Goal: Transaction & Acquisition: Purchase product/service

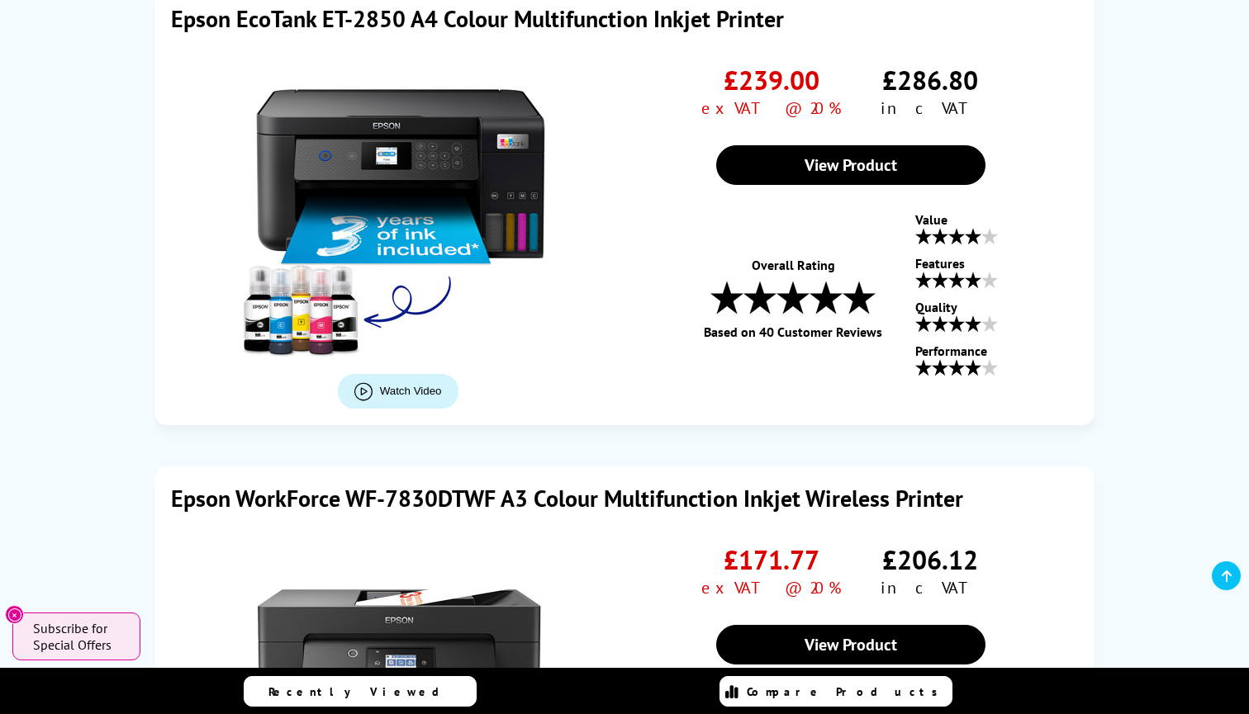
scroll to position [5039, 0]
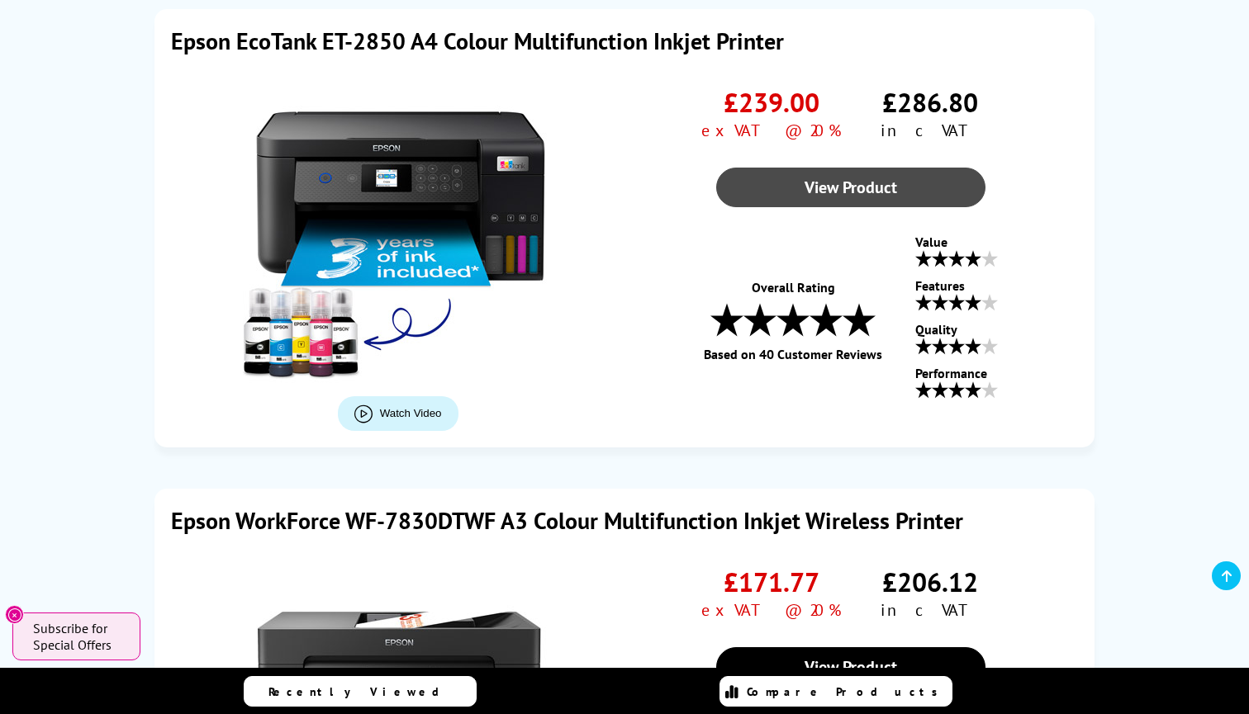
click at [798, 185] on link "View Product" at bounding box center [850, 188] width 269 height 40
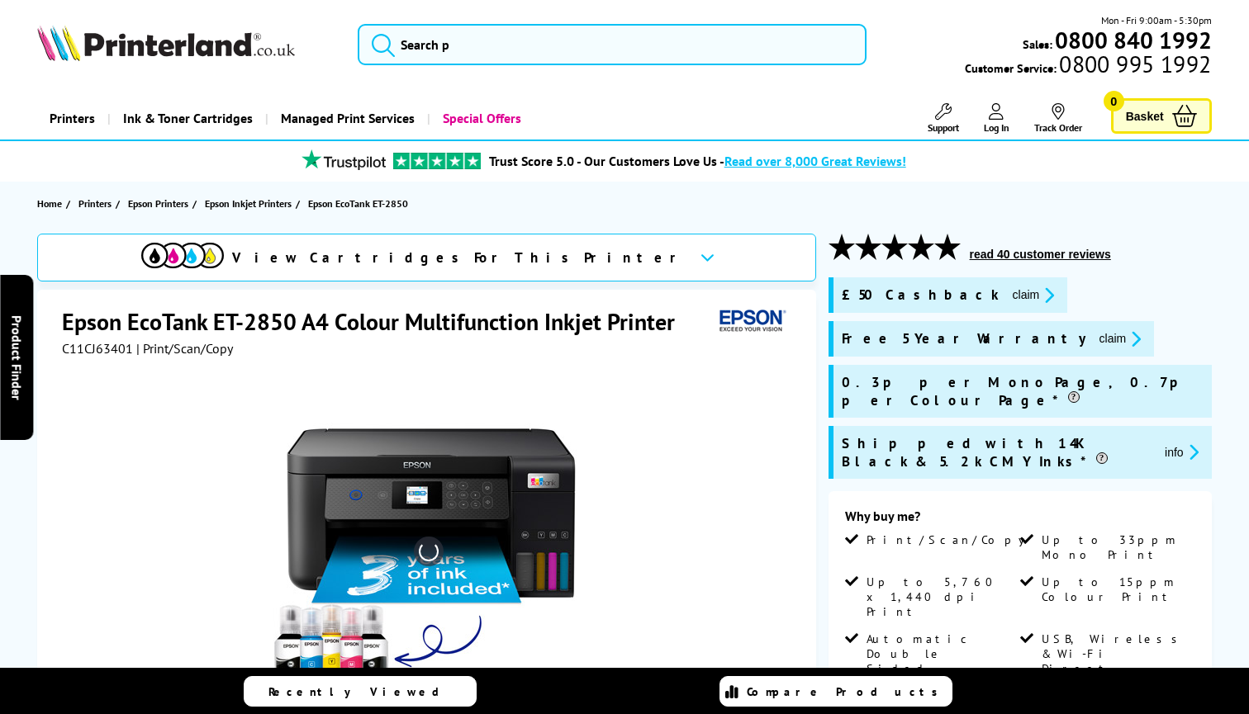
scroll to position [317, 0]
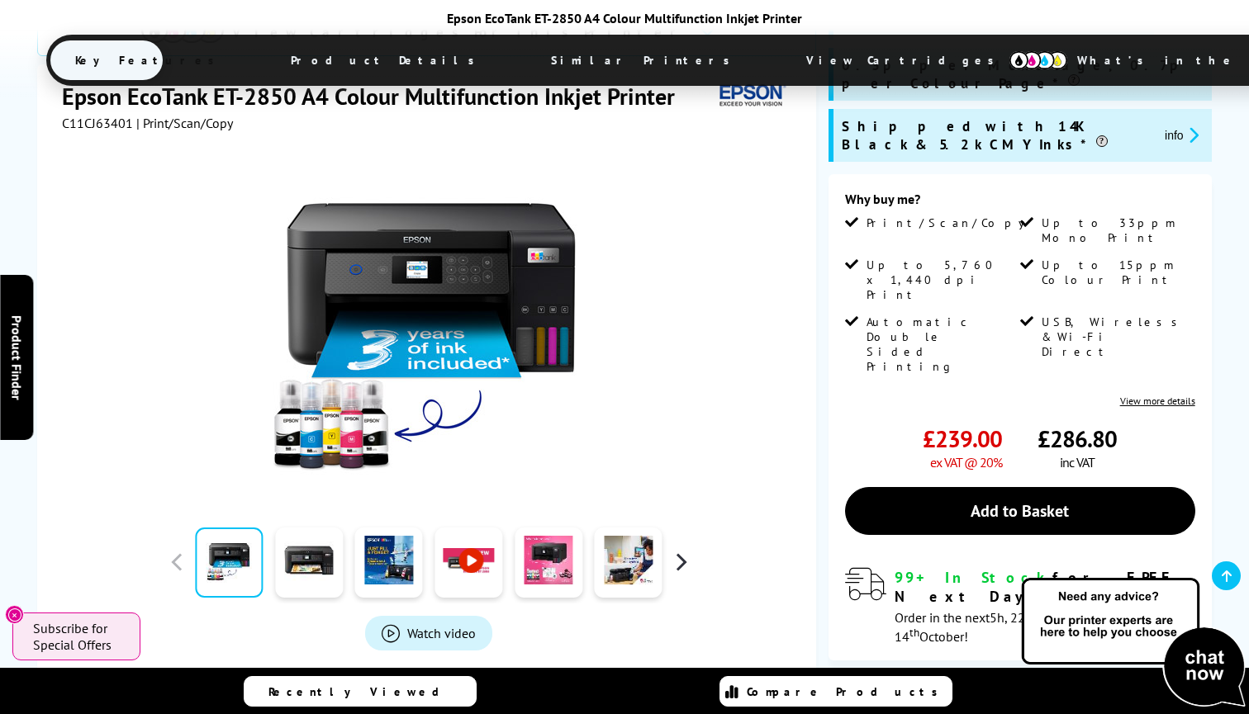
click at [677, 550] on button "button" at bounding box center [680, 562] width 25 height 25
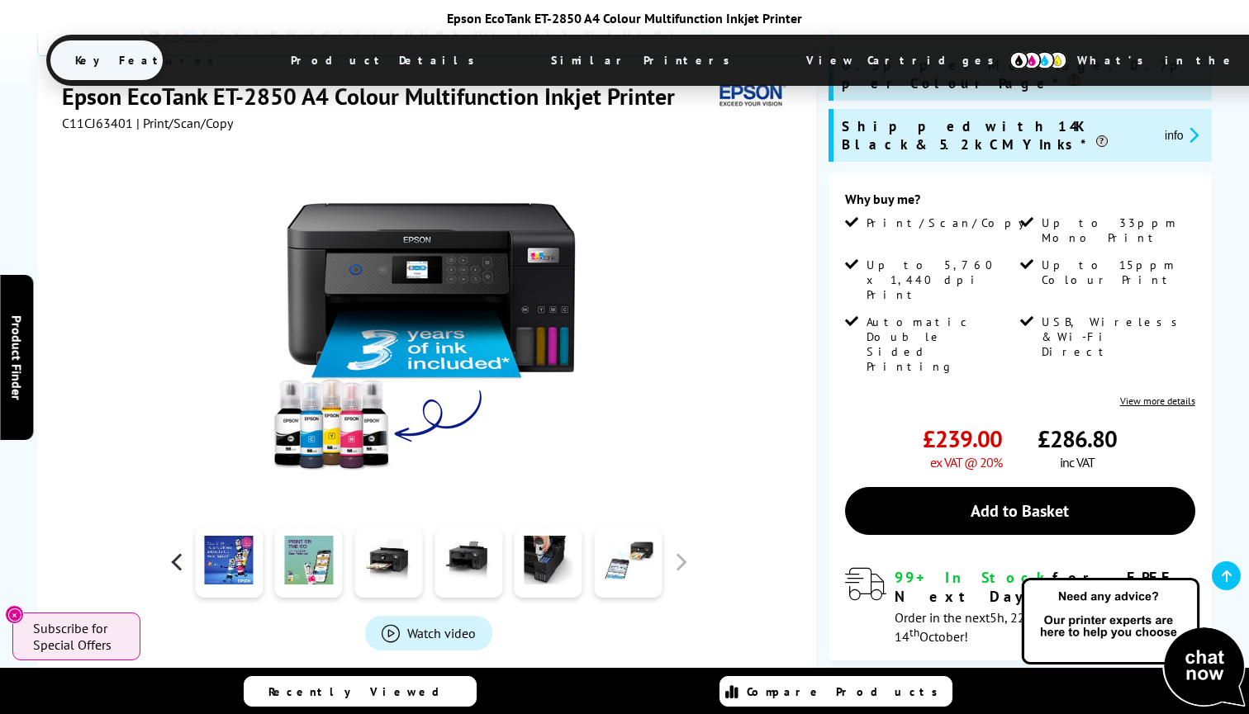
click at [171, 550] on button "button" at bounding box center [176, 562] width 25 height 25
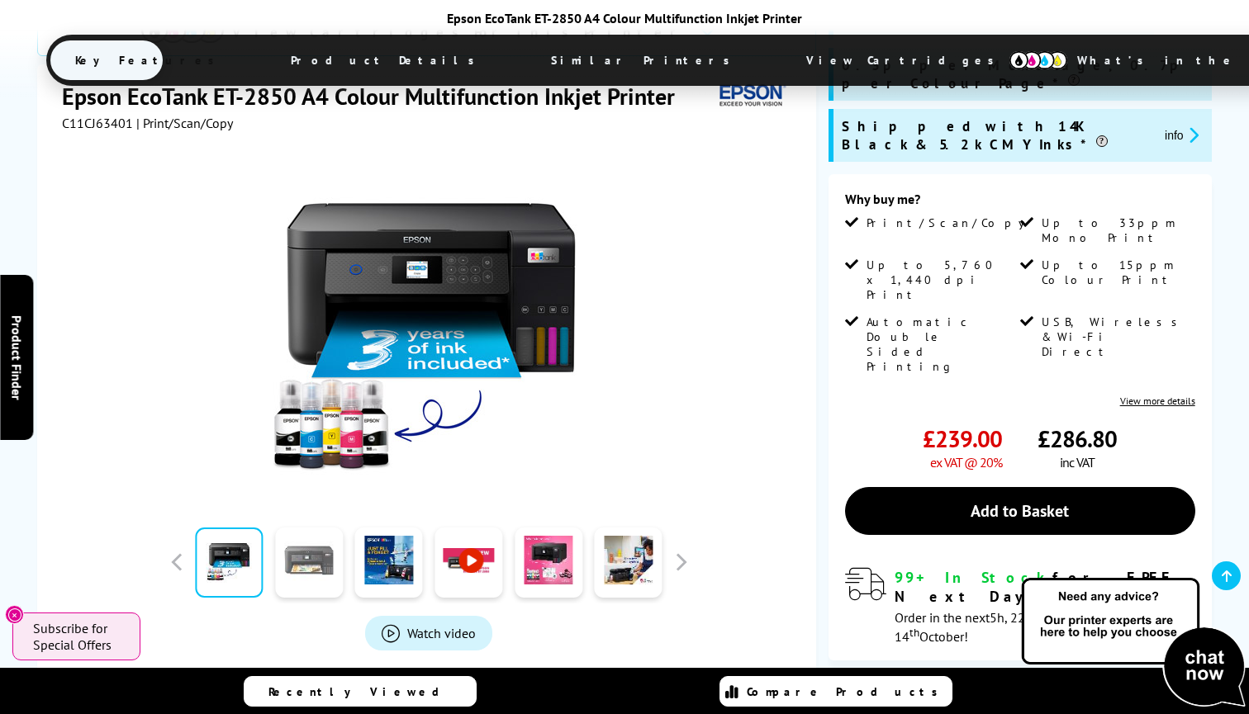
click at [319, 528] on link at bounding box center [309, 563] width 68 height 70
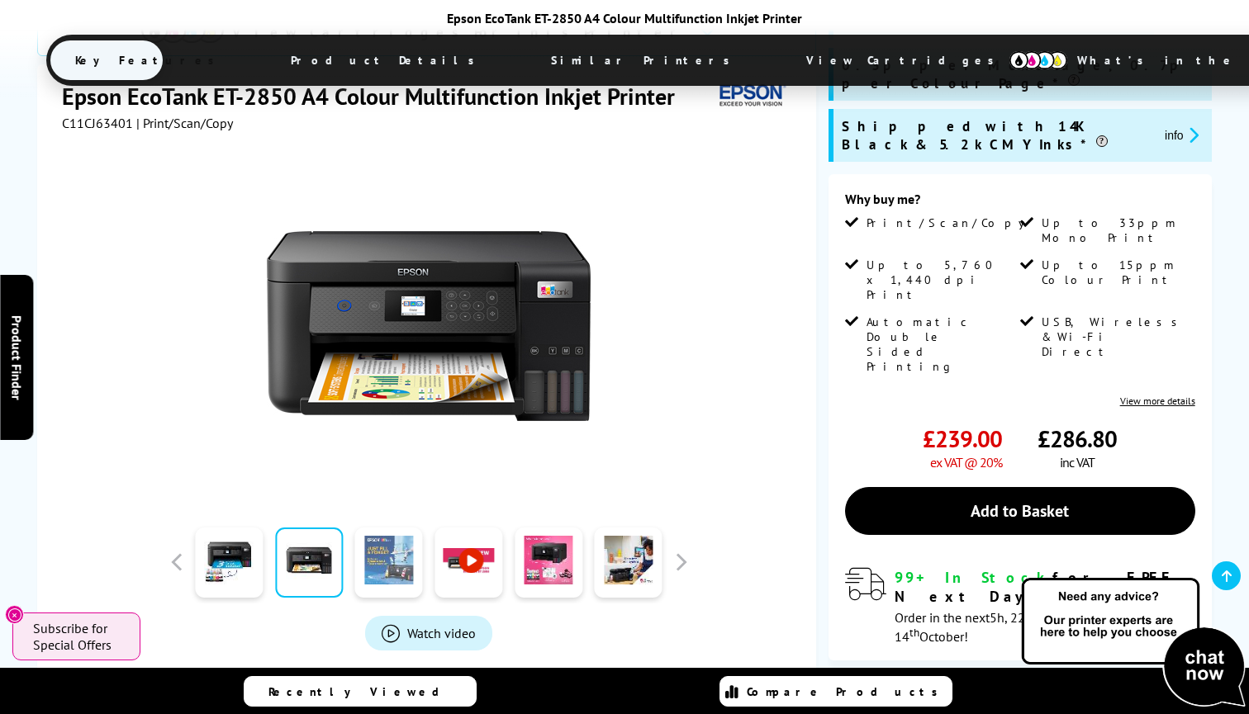
click at [394, 528] on link at bounding box center [389, 563] width 68 height 70
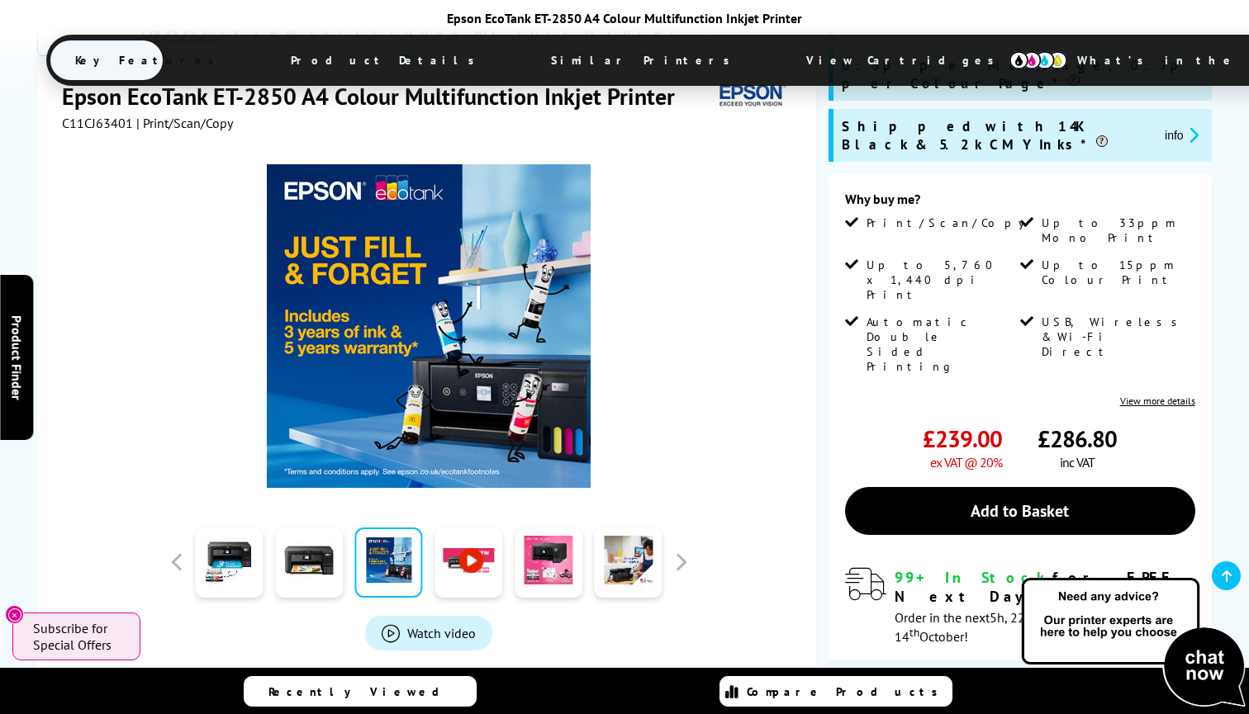
click at [470, 528] on link at bounding box center [468, 563] width 68 height 70
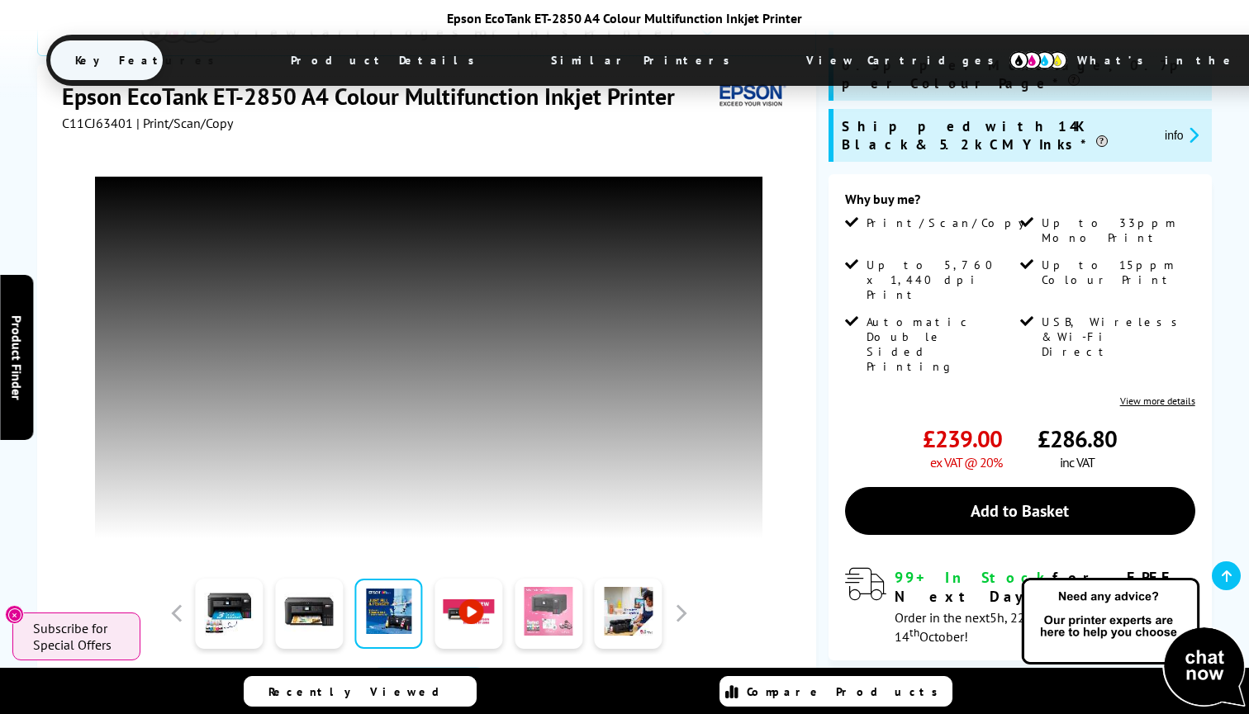
click at [548, 579] on link at bounding box center [549, 614] width 68 height 70
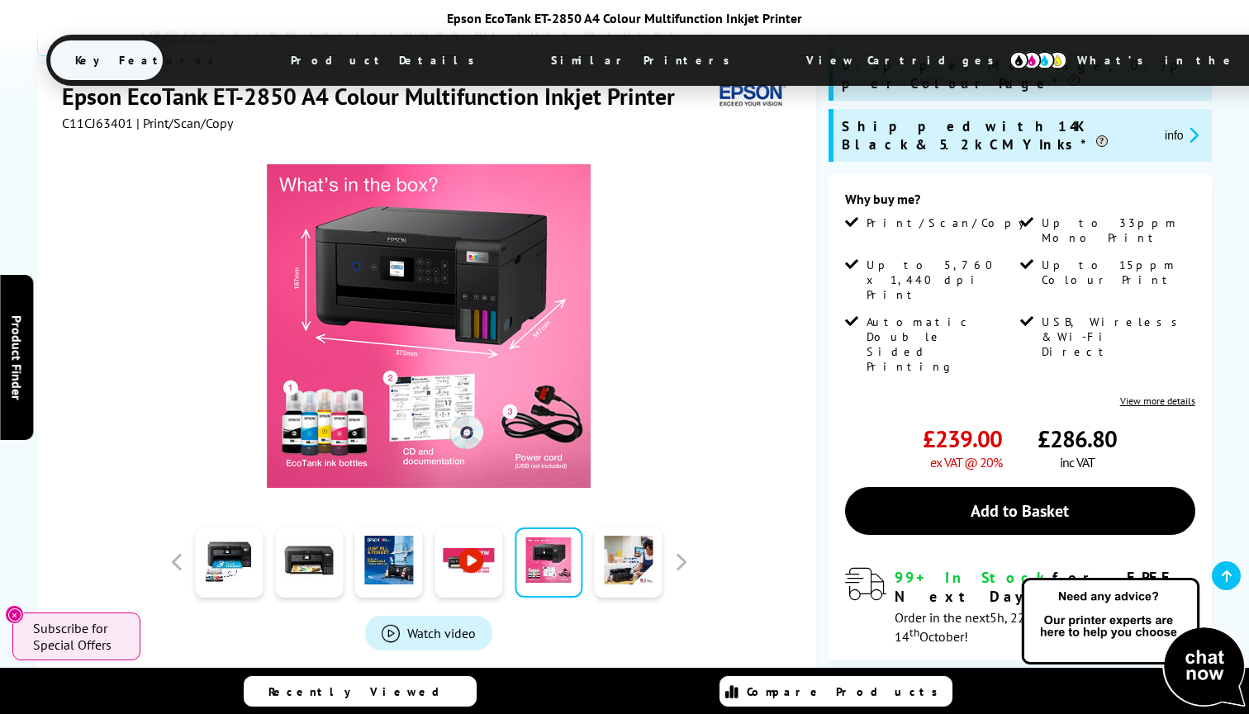
click at [460, 528] on link at bounding box center [468, 563] width 68 height 70
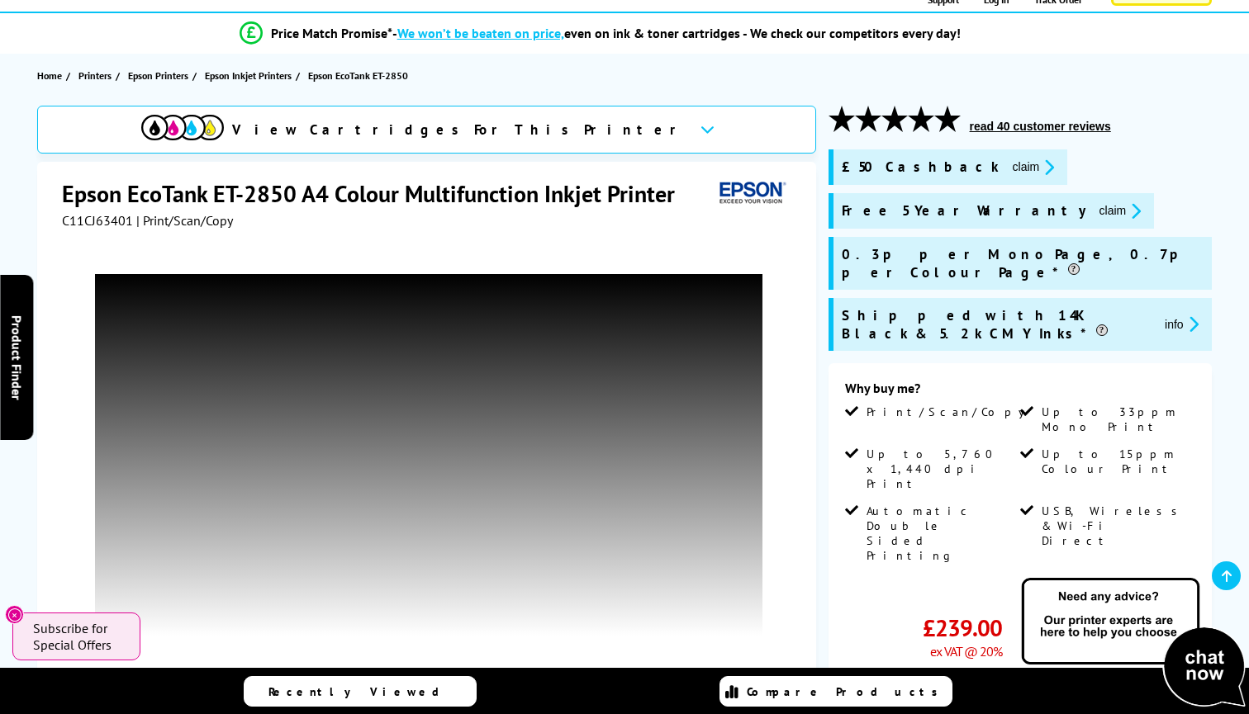
scroll to position [112, 0]
